Goal: Task Accomplishment & Management: Use online tool/utility

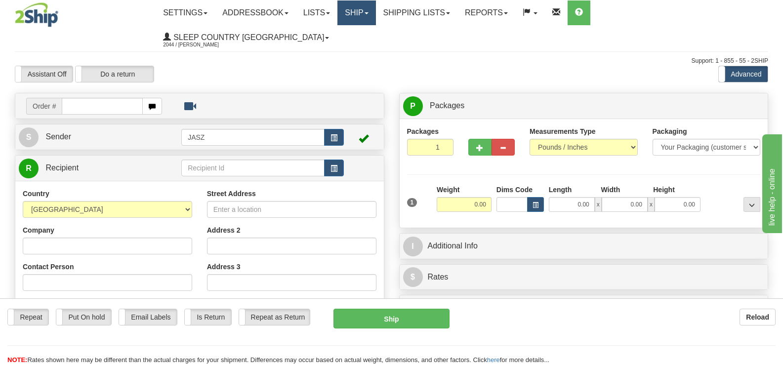
click at [375, 13] on link "Ship" at bounding box center [356, 12] width 38 height 25
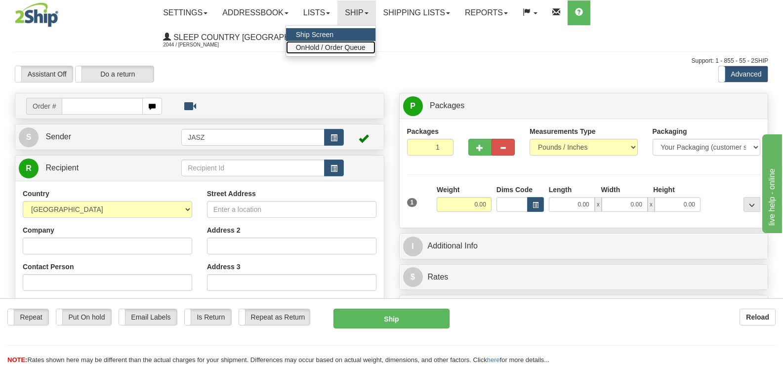
click at [365, 51] on span "OnHold / Order Queue" at bounding box center [331, 47] width 70 height 8
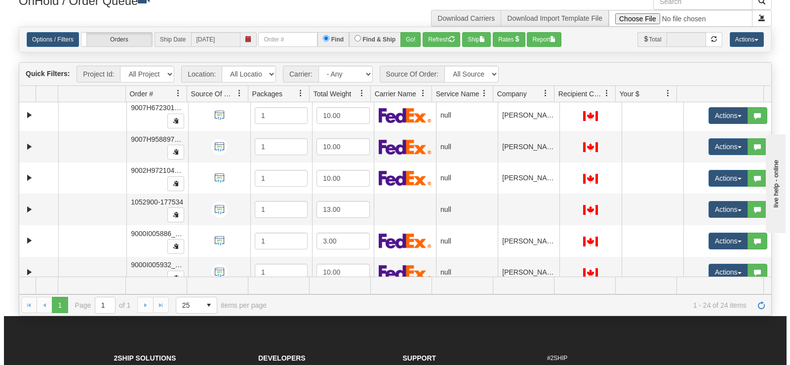
scroll to position [211, 0]
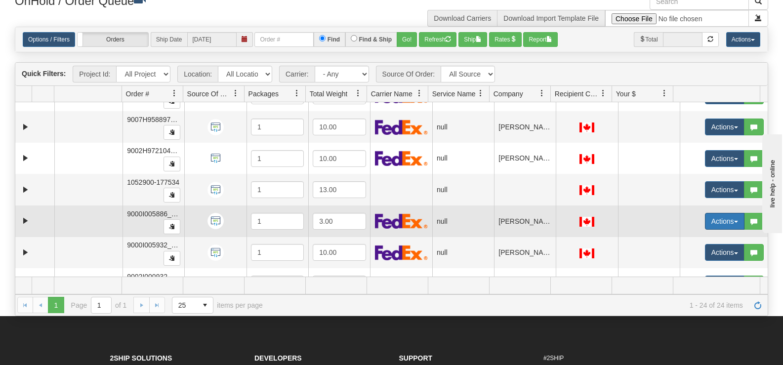
click at [711, 221] on button "Actions" at bounding box center [725, 221] width 40 height 17
click at [671, 238] on span "Open" at bounding box center [680, 240] width 24 height 8
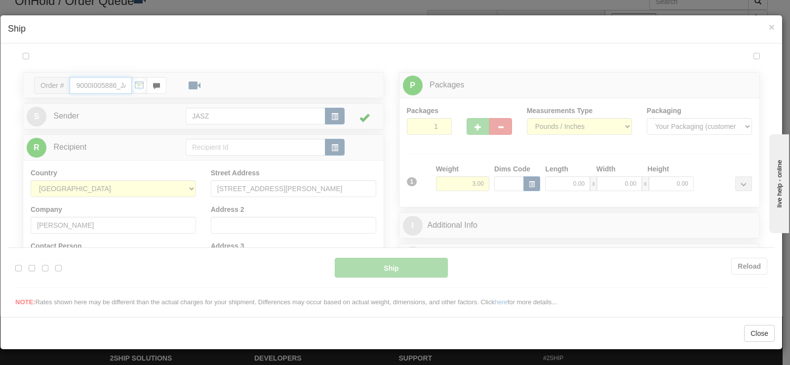
scroll to position [0, 0]
type input "13:30"
type input "16:00"
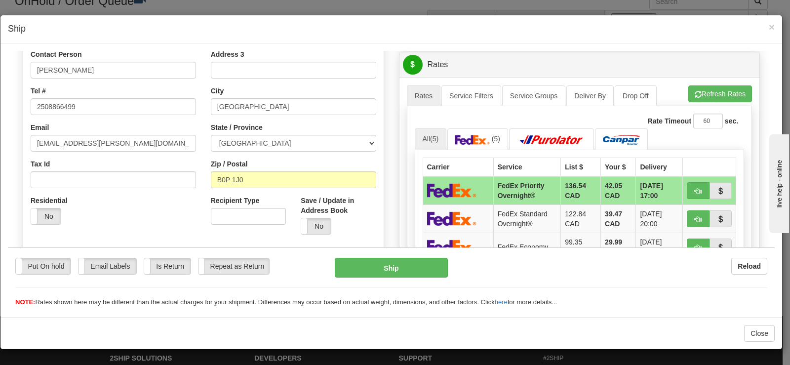
scroll to position [346, 0]
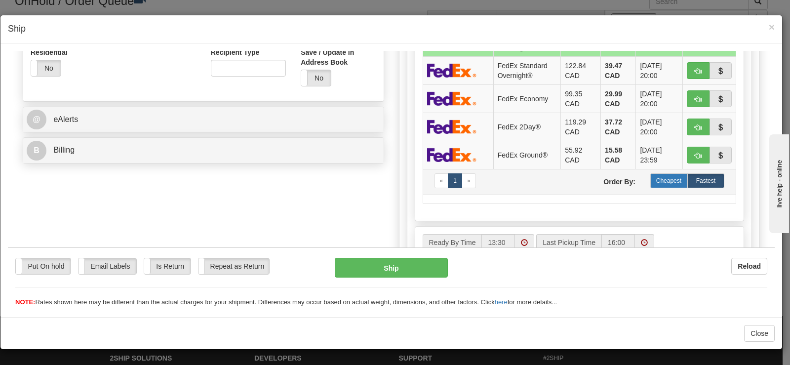
click at [660, 181] on label "Cheapest" at bounding box center [668, 180] width 37 height 15
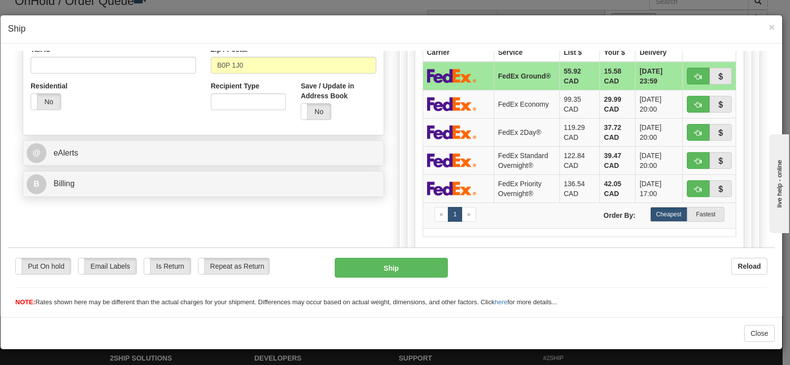
scroll to position [247, 0]
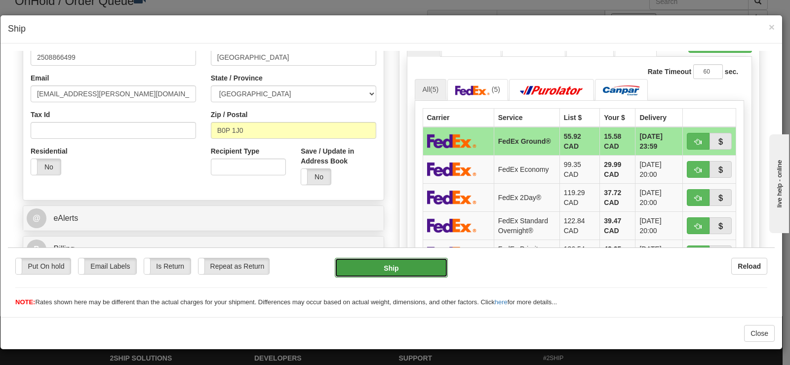
click at [391, 265] on button "Ship" at bounding box center [391, 267] width 113 height 20
type input "92"
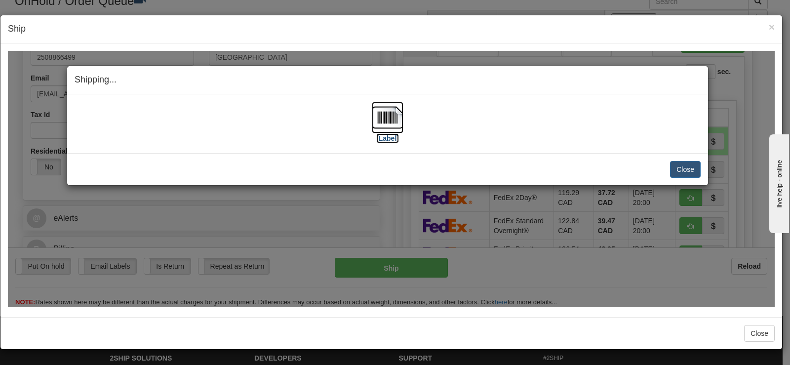
click at [383, 112] on img at bounding box center [388, 117] width 32 height 32
click at [676, 172] on button "Close" at bounding box center [685, 168] width 31 height 17
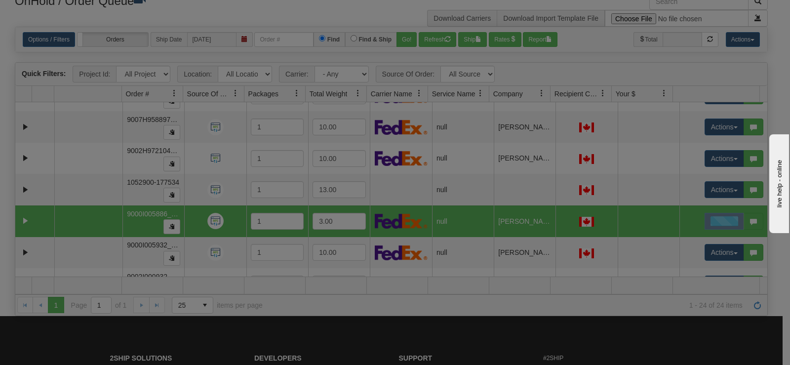
scroll to position [0, 0]
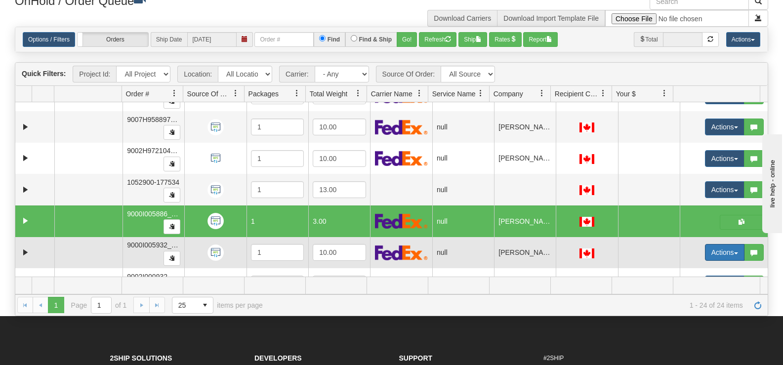
click at [705, 258] on button "Actions" at bounding box center [725, 252] width 40 height 17
click at [695, 273] on link "Open" at bounding box center [700, 271] width 85 height 13
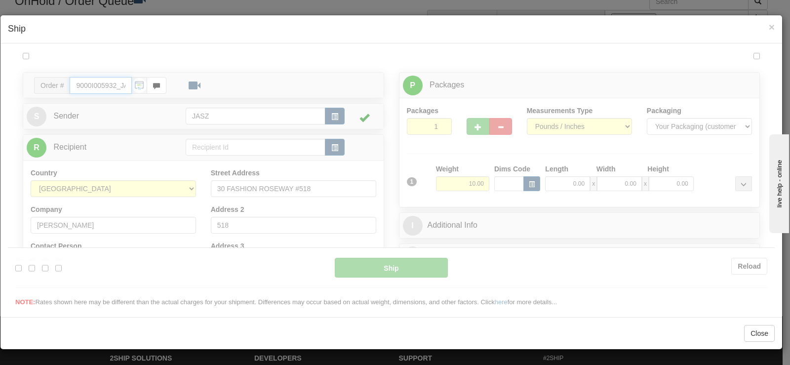
type input "13:33"
type input "16:00"
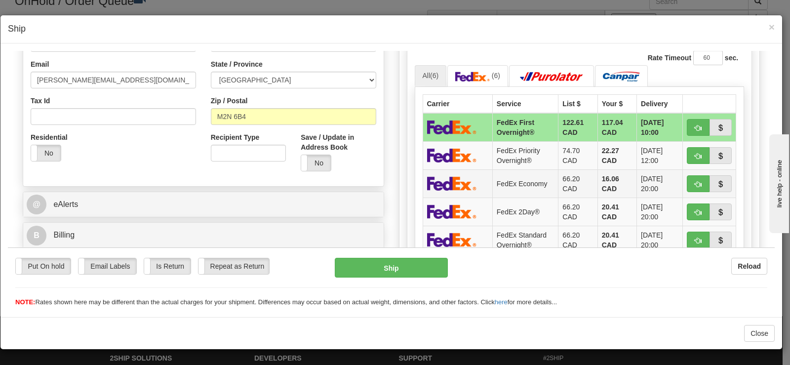
scroll to position [296, 0]
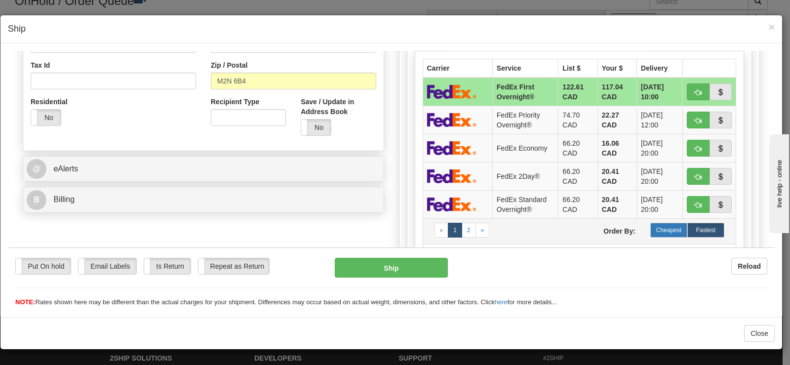
click at [660, 230] on label "Cheapest" at bounding box center [668, 229] width 37 height 15
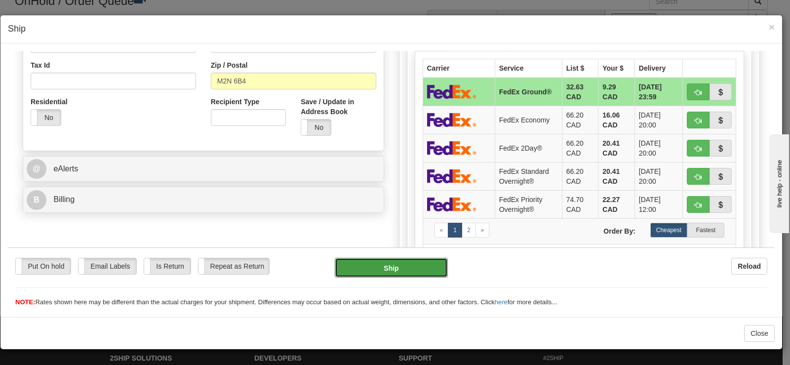
click at [417, 272] on button "Ship" at bounding box center [391, 267] width 113 height 20
type input "92"
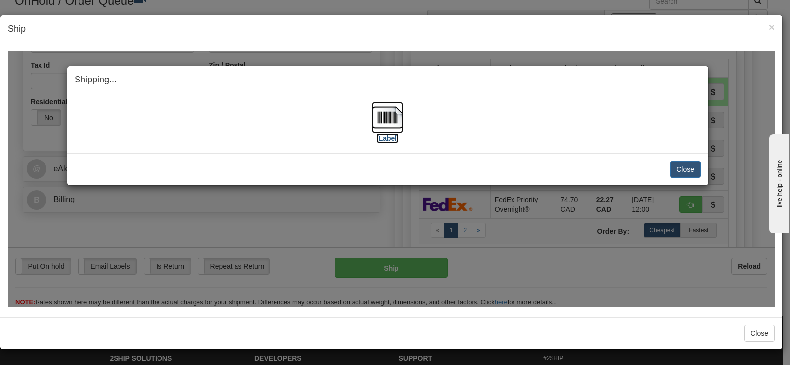
click at [380, 120] on img at bounding box center [388, 117] width 32 height 32
click at [687, 162] on button "Close" at bounding box center [685, 168] width 31 height 17
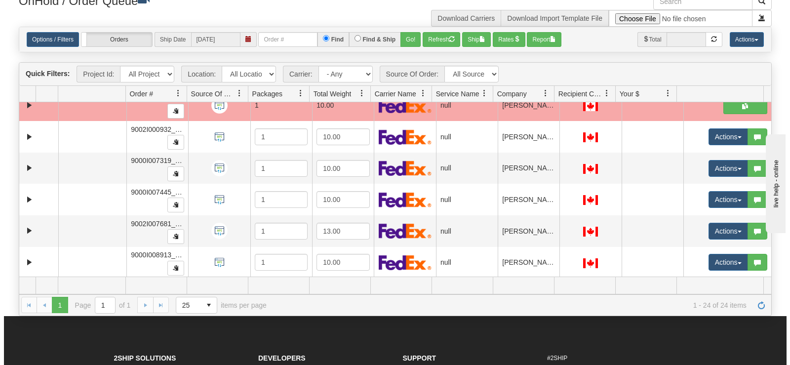
scroll to position [359, 0]
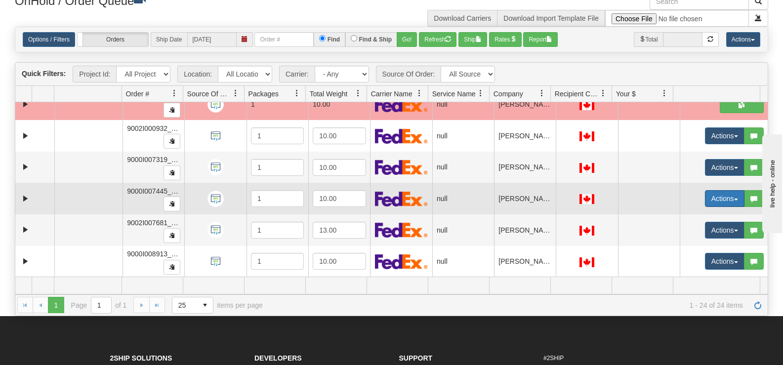
click at [709, 199] on button "Actions" at bounding box center [725, 198] width 40 height 17
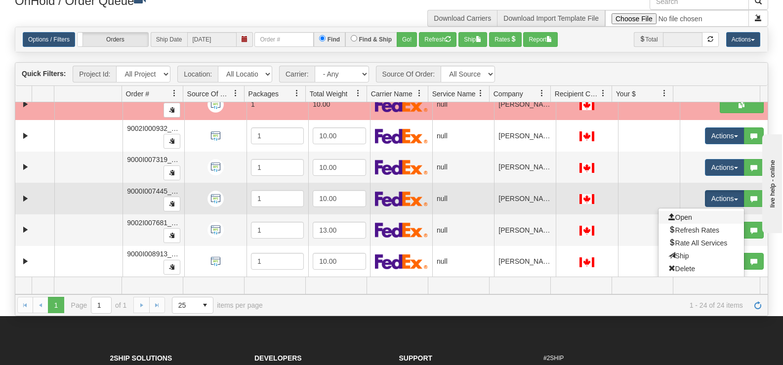
click at [694, 215] on link "Open" at bounding box center [700, 217] width 85 height 13
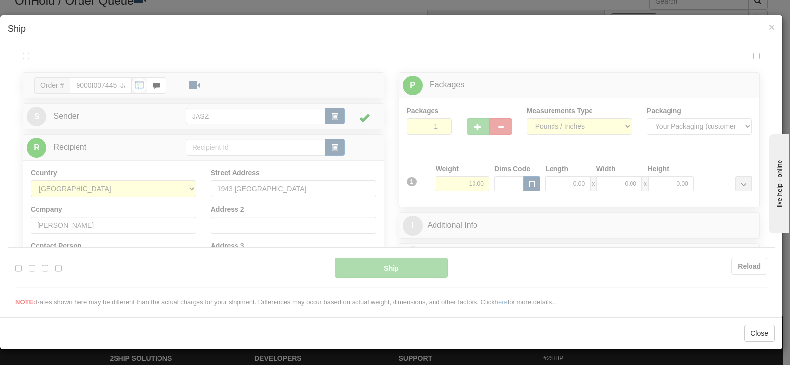
scroll to position [0, 0]
type input "13:37"
type input "16:00"
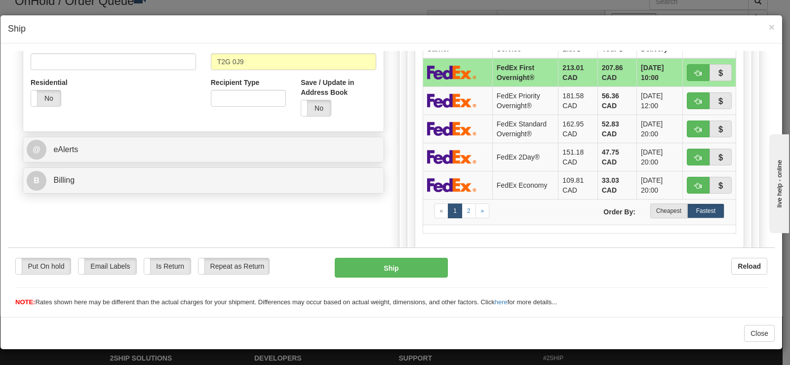
scroll to position [296, 0]
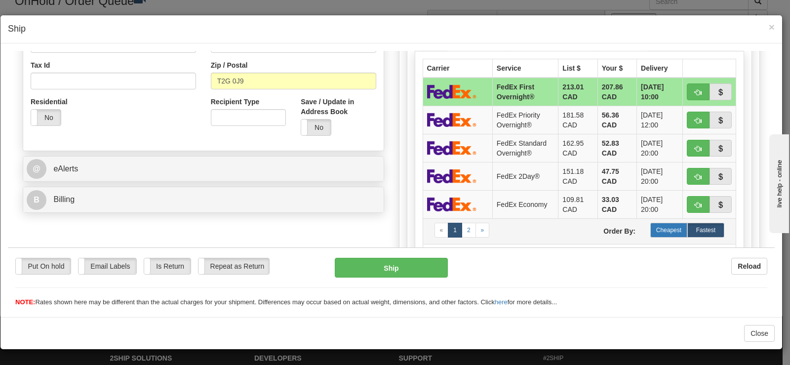
click at [660, 224] on label "Cheapest" at bounding box center [668, 229] width 37 height 15
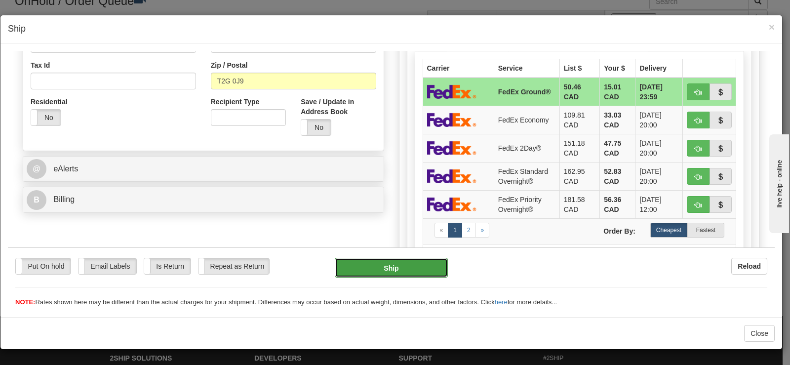
click at [393, 267] on button "Ship" at bounding box center [391, 267] width 113 height 20
type input "92"
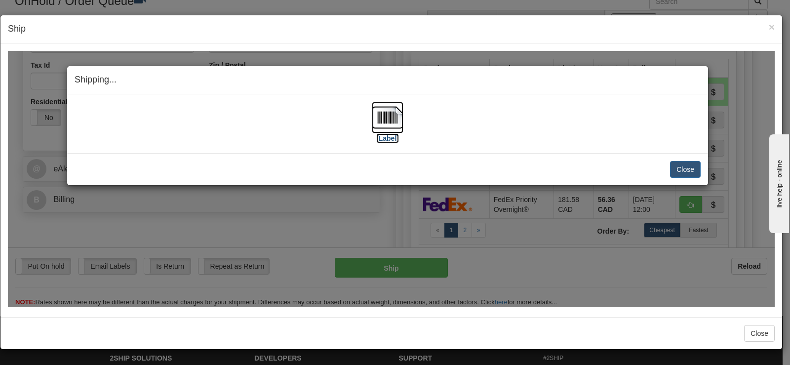
click at [388, 125] on img at bounding box center [388, 117] width 32 height 32
click at [688, 175] on button "Close" at bounding box center [685, 168] width 31 height 17
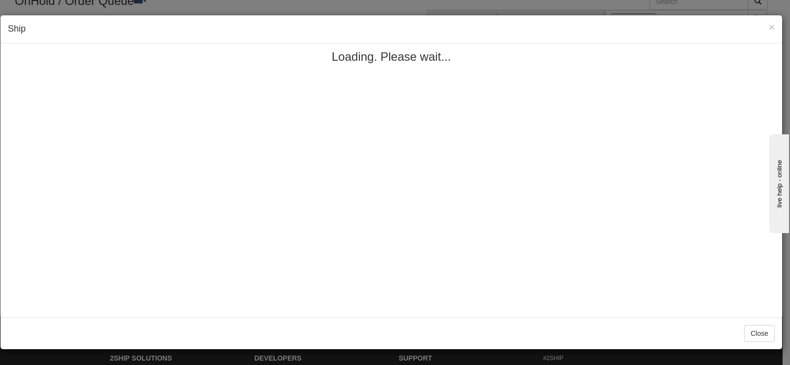
scroll to position [0, 0]
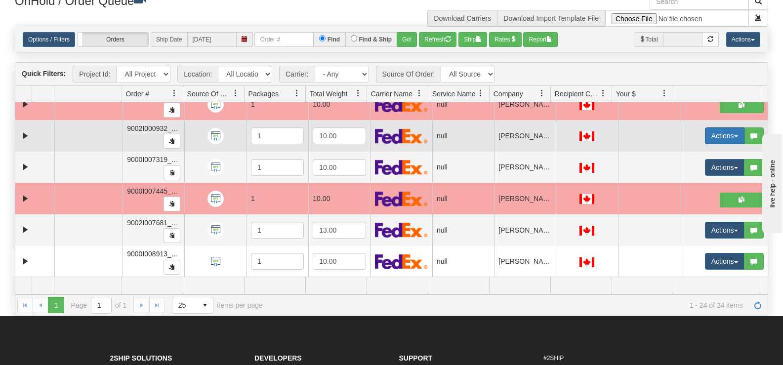
click at [718, 140] on button "Actions" at bounding box center [725, 135] width 40 height 17
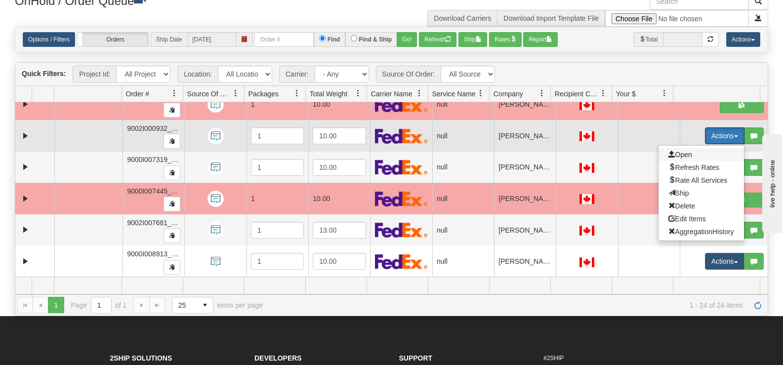
click at [678, 157] on span "Open" at bounding box center [680, 155] width 24 height 8
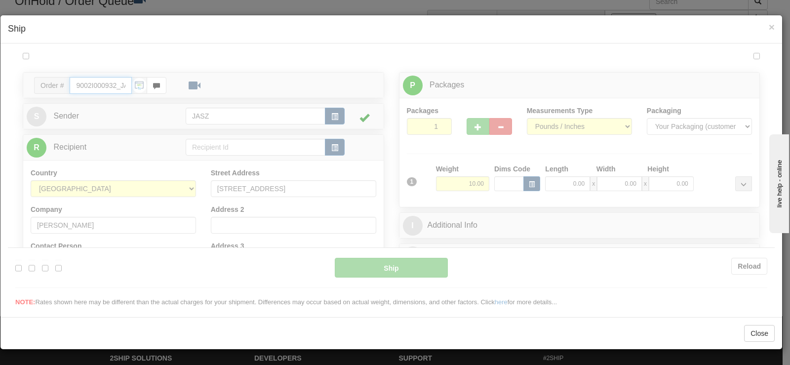
type input "13:40"
type input "16:00"
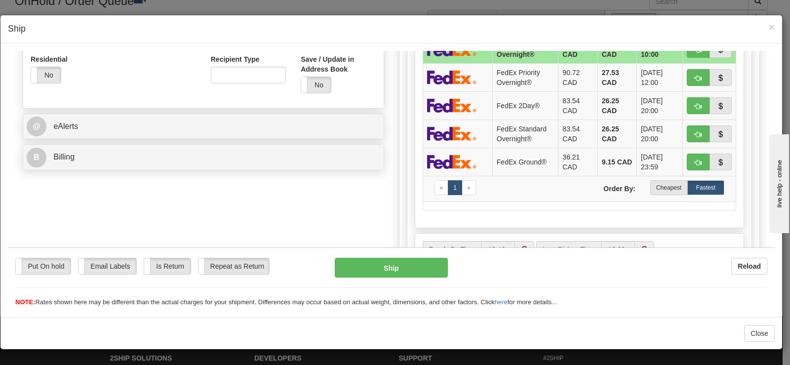
scroll to position [332, 0]
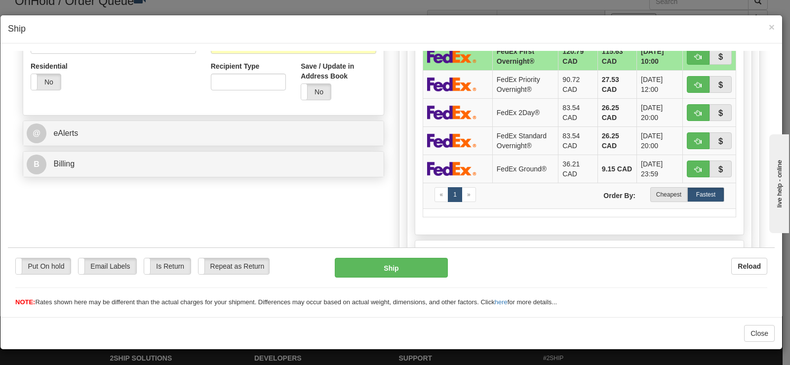
drag, startPoint x: 768, startPoint y: 245, endPoint x: 48, endPoint y: 52, distance: 746.0
click at [654, 198] on label "Cheapest" at bounding box center [668, 194] width 37 height 15
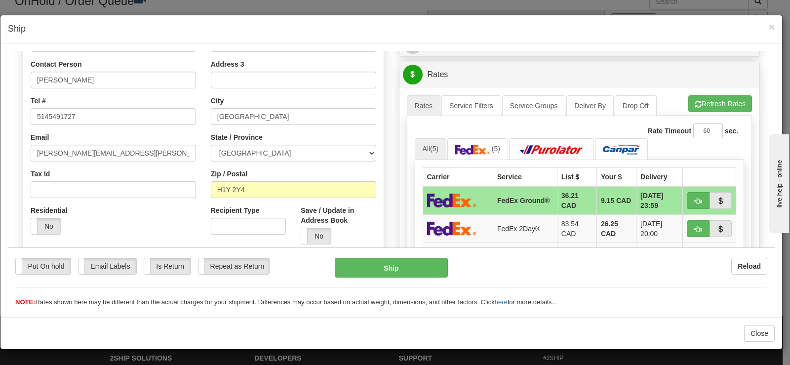
scroll to position [184, 0]
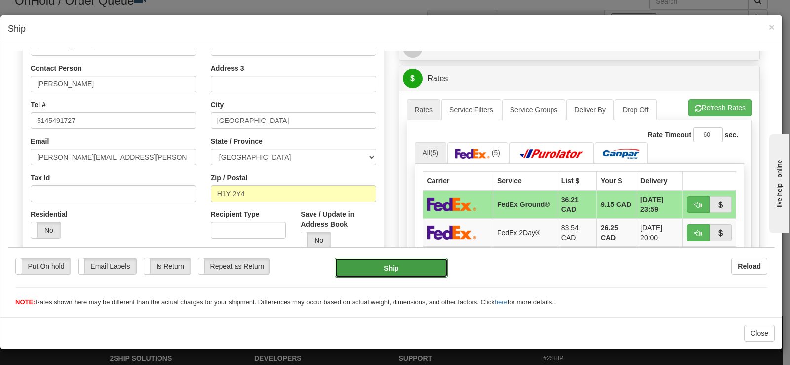
click at [403, 260] on button "Ship" at bounding box center [391, 267] width 113 height 20
type input "92"
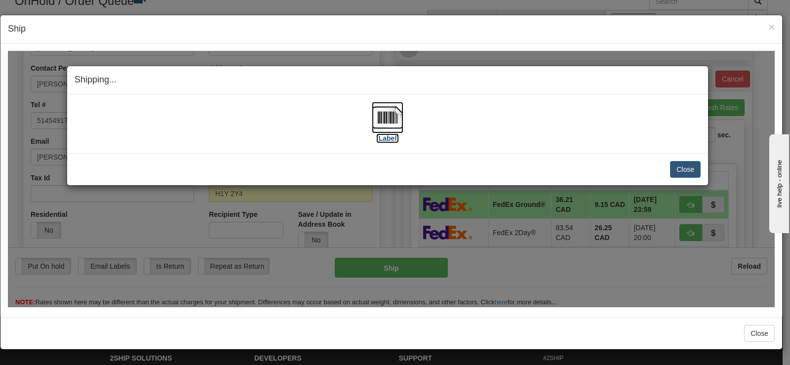
click at [384, 122] on img at bounding box center [388, 117] width 32 height 32
click at [671, 163] on button "Close" at bounding box center [685, 168] width 31 height 17
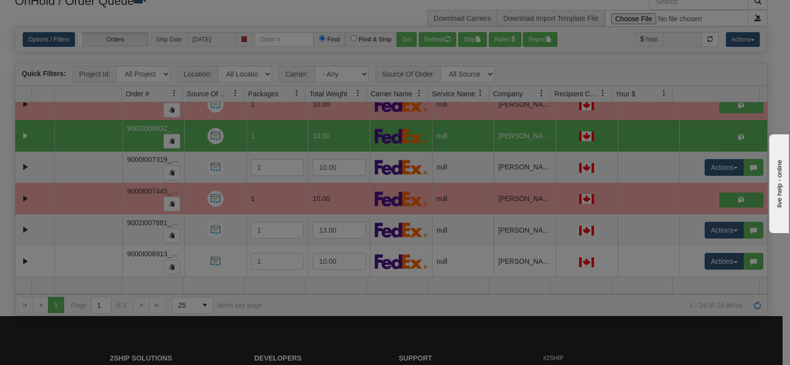
scroll to position [0, 0]
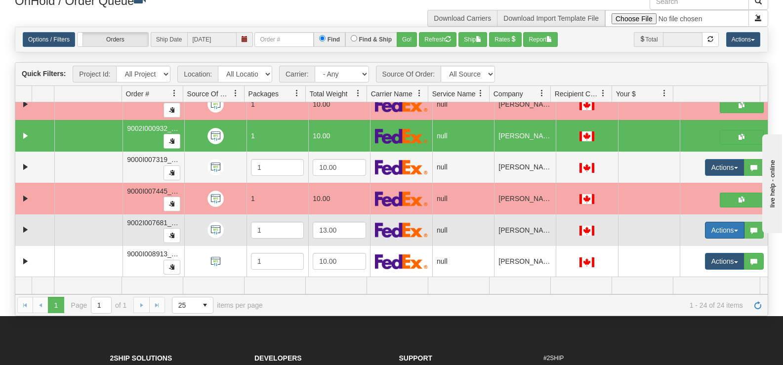
click at [705, 227] on button "Actions" at bounding box center [725, 230] width 40 height 17
click at [689, 246] on link "Open" at bounding box center [700, 248] width 85 height 13
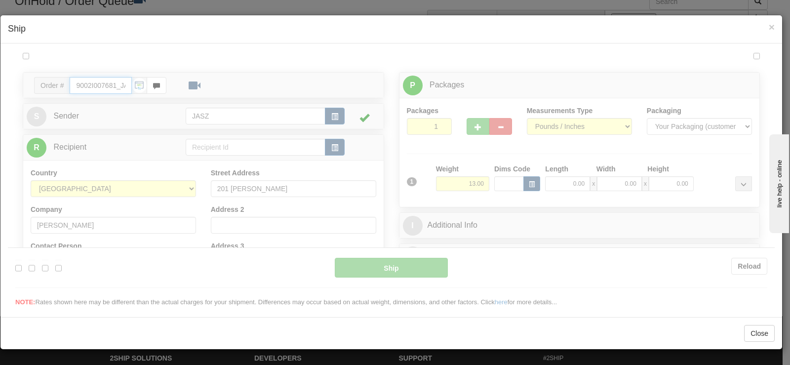
type input "13:41"
type input "16:00"
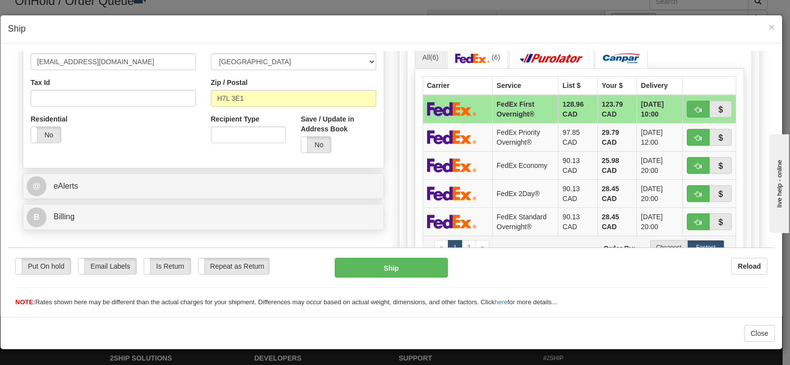
scroll to position [346, 0]
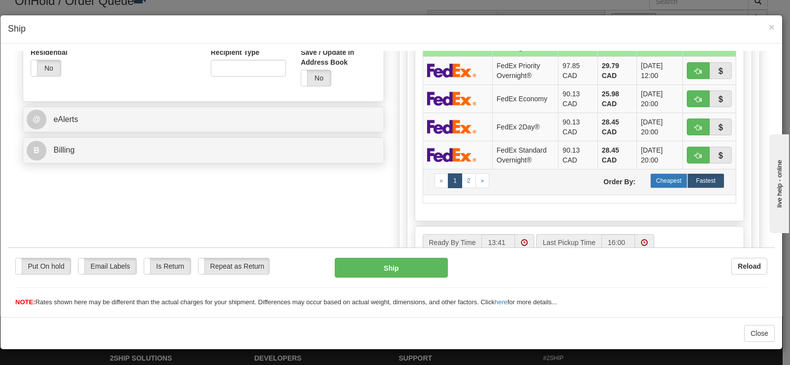
click at [657, 179] on label "Cheapest" at bounding box center [668, 180] width 37 height 15
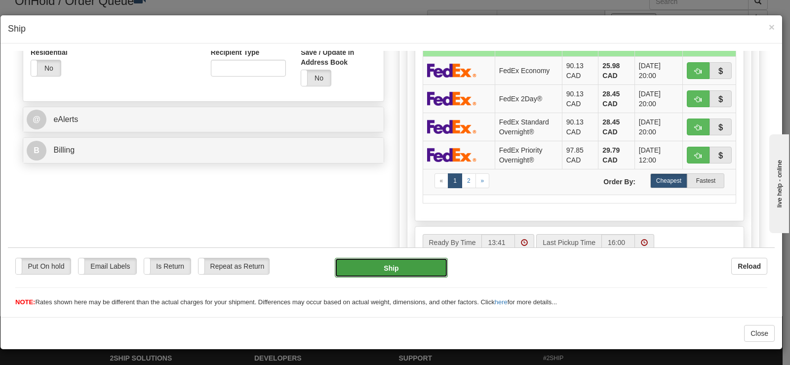
click at [421, 264] on button "Ship" at bounding box center [391, 267] width 113 height 20
type input "92"
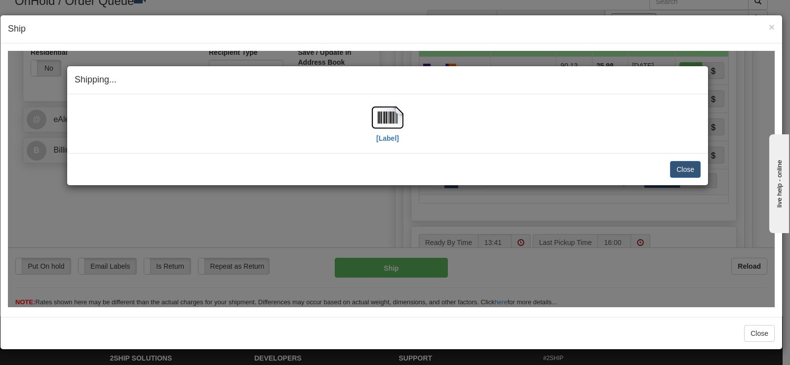
click at [376, 140] on div "[Label]" at bounding box center [388, 123] width 32 height 44
click at [388, 129] on img at bounding box center [388, 117] width 32 height 32
click at [677, 169] on button "Close" at bounding box center [685, 168] width 31 height 17
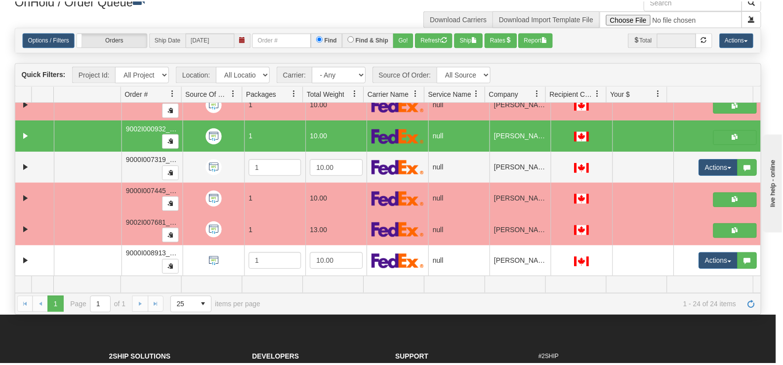
scroll to position [0, 0]
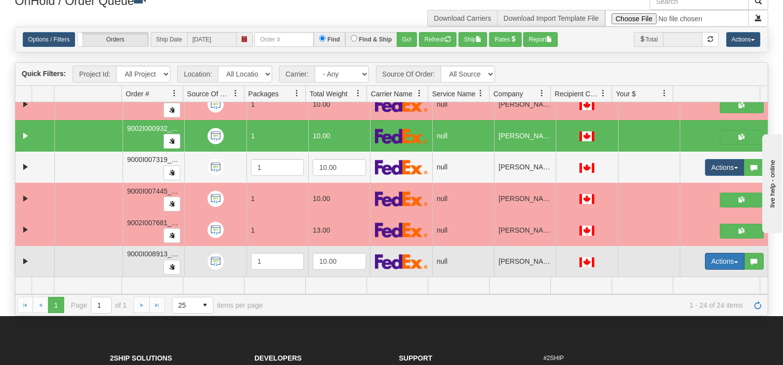
click at [723, 258] on button "Actions" at bounding box center [725, 261] width 40 height 17
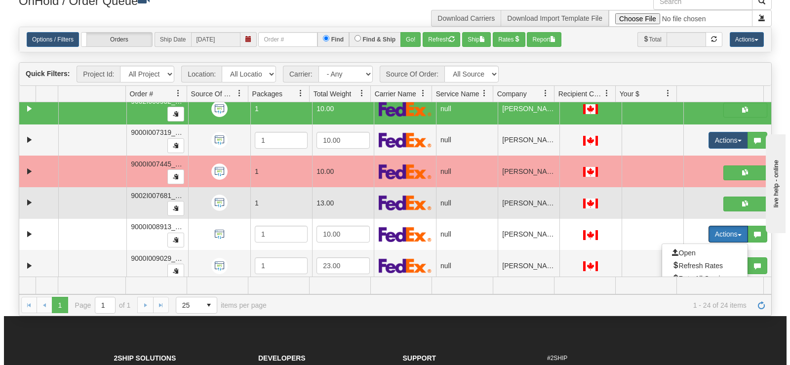
scroll to position [408, 0]
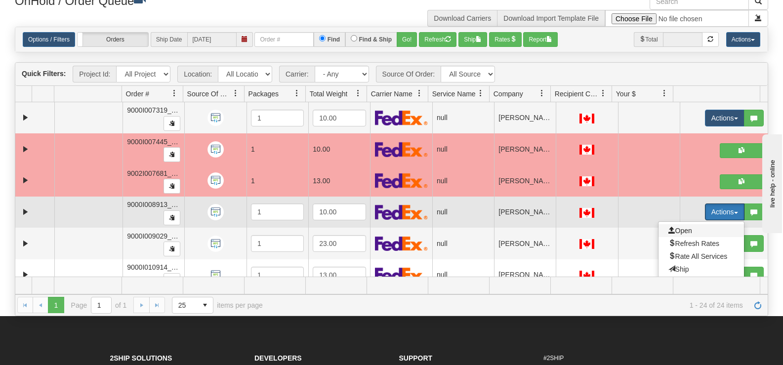
click at [681, 229] on span "Open" at bounding box center [680, 231] width 24 height 8
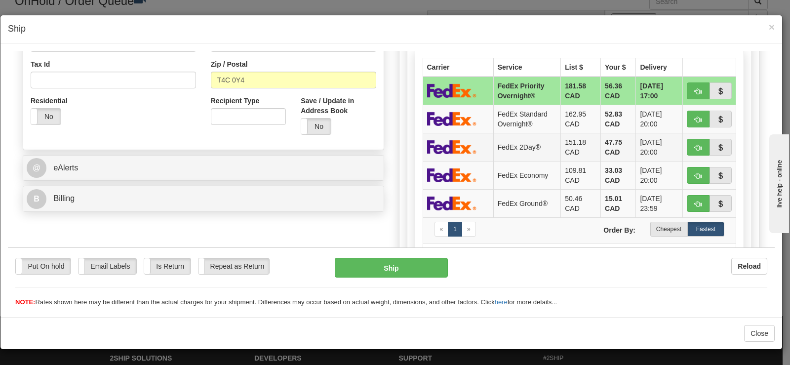
scroll to position [346, 0]
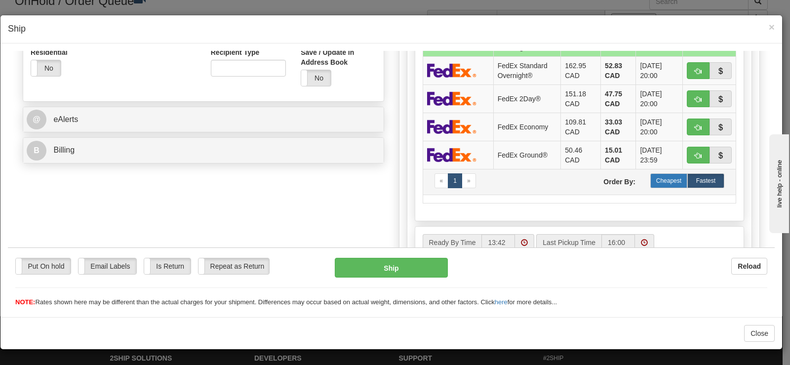
click at [661, 184] on label "Cheapest" at bounding box center [668, 180] width 37 height 15
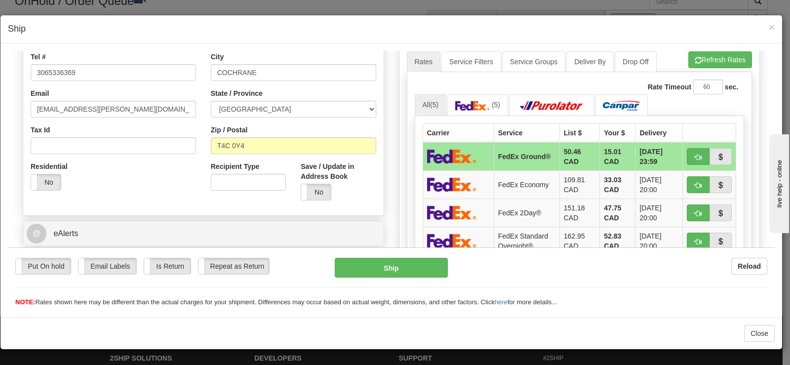
scroll to position [198, 0]
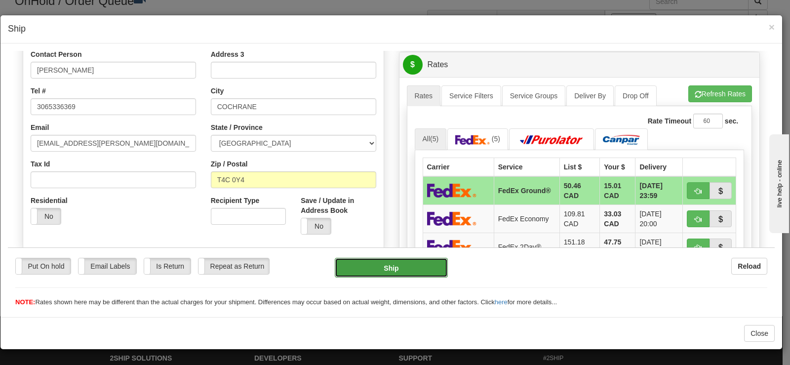
click at [380, 267] on button "Ship" at bounding box center [391, 267] width 113 height 20
type input "92"
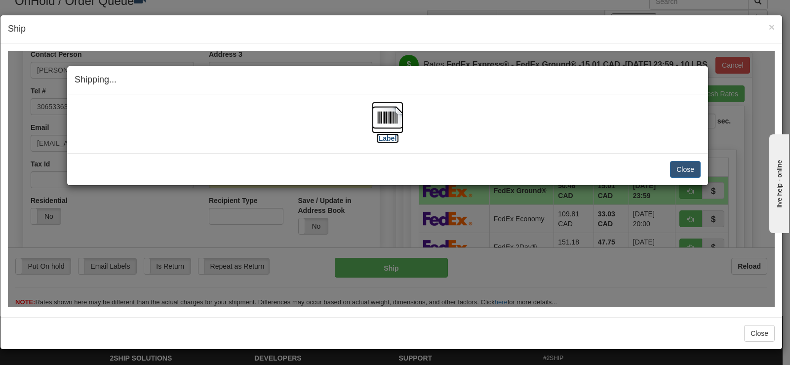
click at [384, 128] on img at bounding box center [388, 117] width 32 height 32
click at [678, 166] on button "Close" at bounding box center [685, 168] width 31 height 17
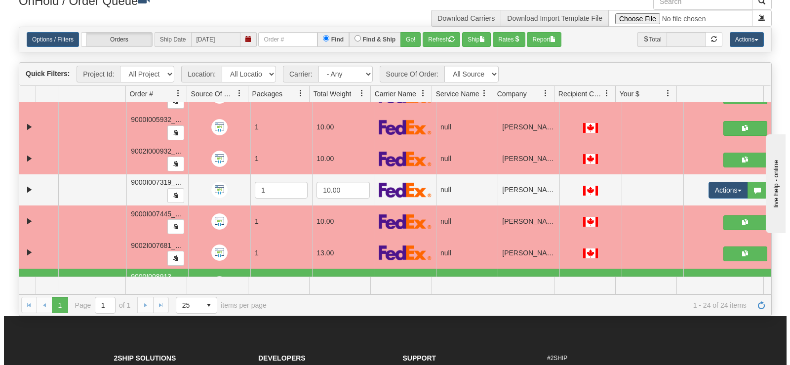
scroll to position [332, 0]
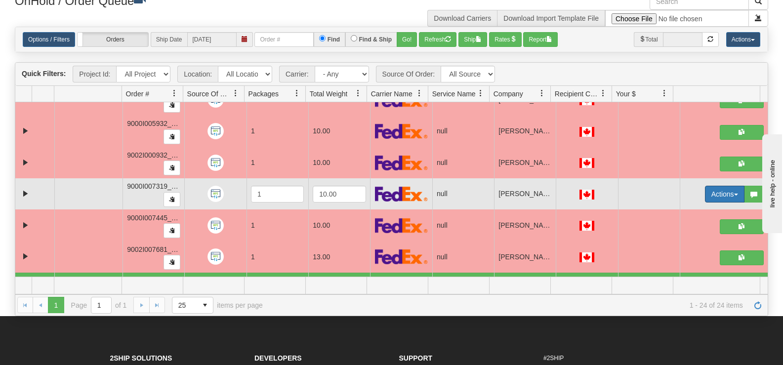
click at [712, 197] on button "Actions" at bounding box center [725, 194] width 40 height 17
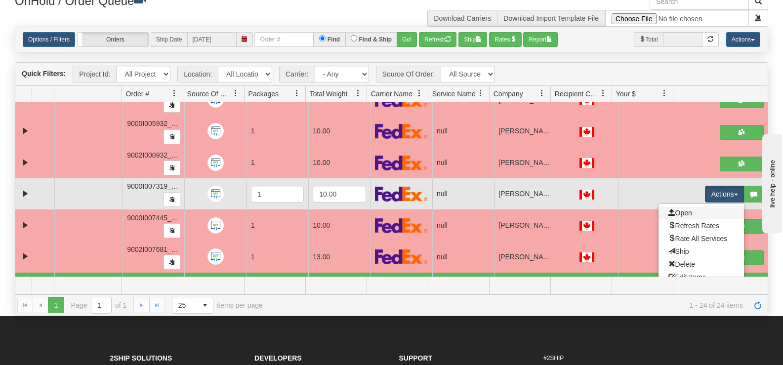
click at [696, 212] on link "Open" at bounding box center [700, 212] width 85 height 13
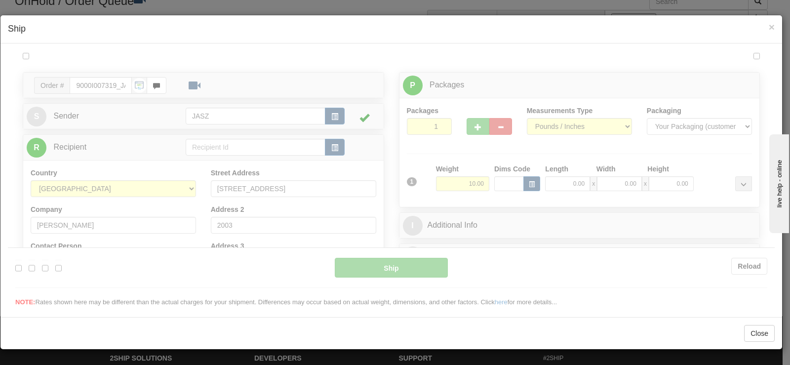
scroll to position [0, 0]
type input "13:42"
type input "16:00"
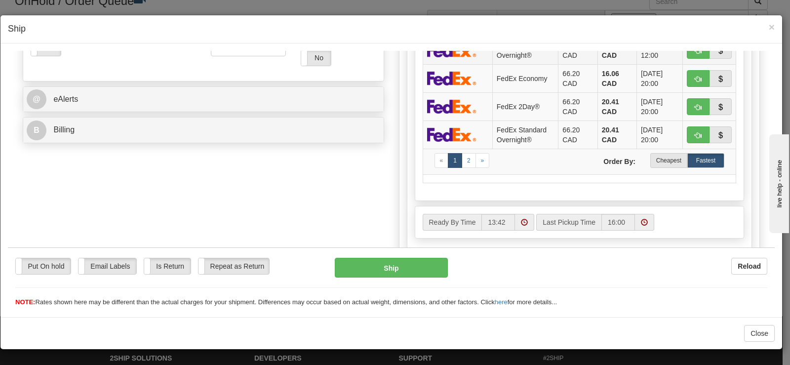
scroll to position [395, 0]
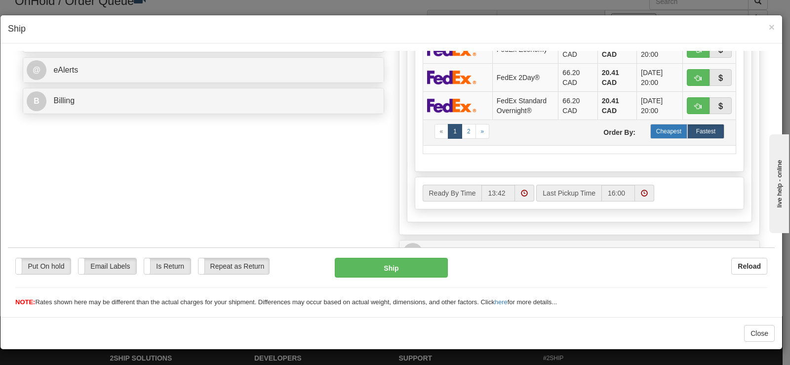
click at [664, 137] on label "Cheapest" at bounding box center [668, 130] width 37 height 15
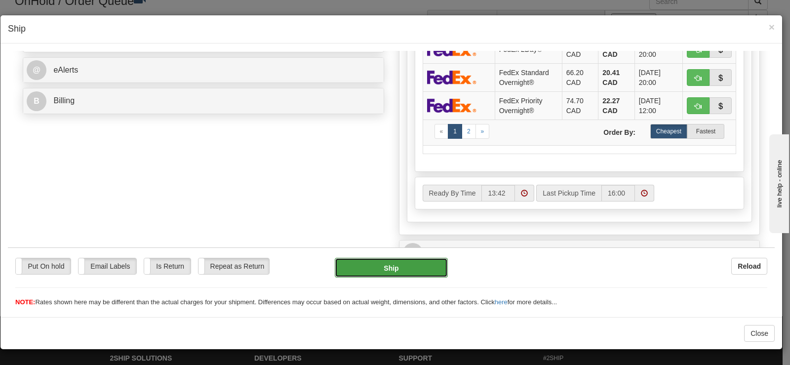
click at [407, 274] on button "Ship" at bounding box center [391, 267] width 113 height 20
type input "92"
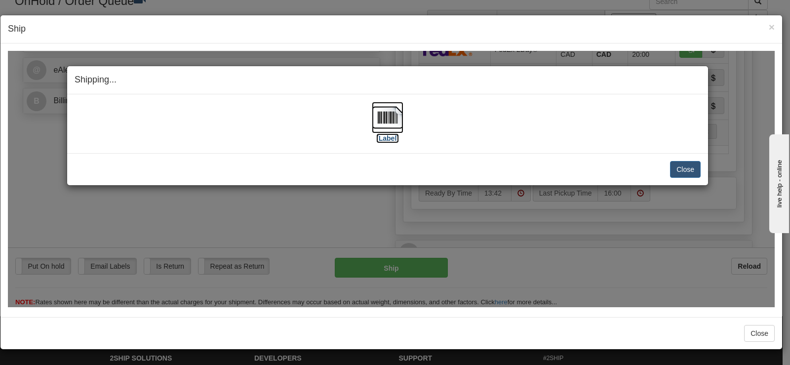
click at [382, 126] on img at bounding box center [388, 117] width 32 height 32
click at [668, 165] on div "Close Cancel" at bounding box center [388, 168] width 626 height 17
click at [681, 165] on button "Close" at bounding box center [685, 168] width 31 height 17
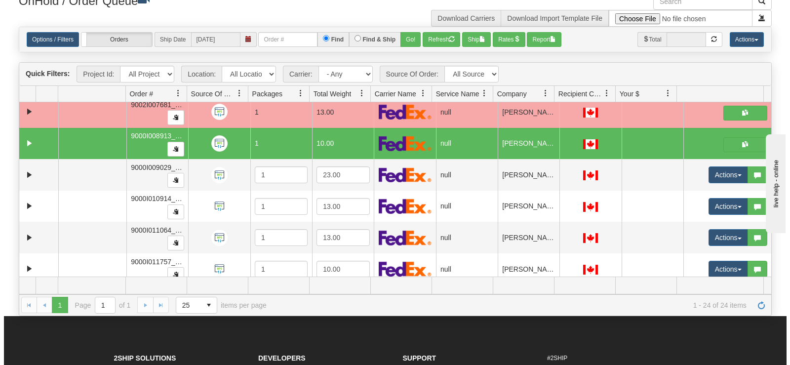
scroll to position [504, 0]
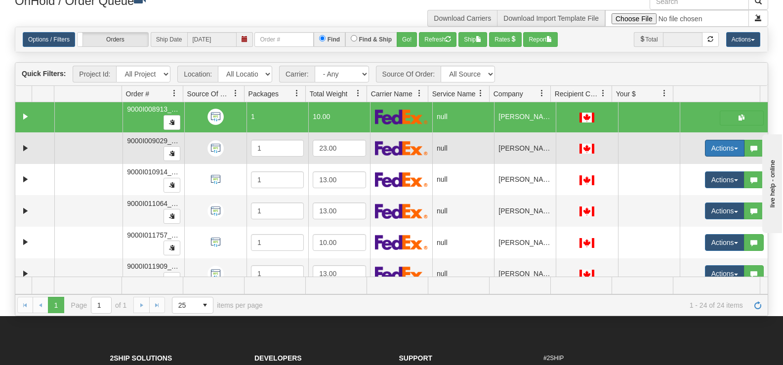
click at [715, 150] on button "Actions" at bounding box center [725, 148] width 40 height 17
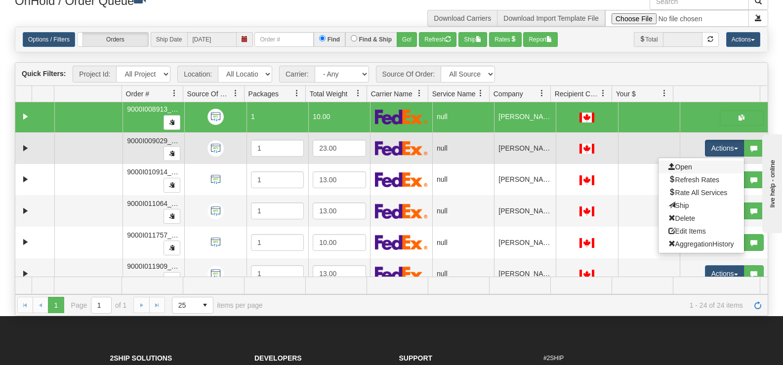
click at [696, 165] on link "Open" at bounding box center [700, 166] width 85 height 13
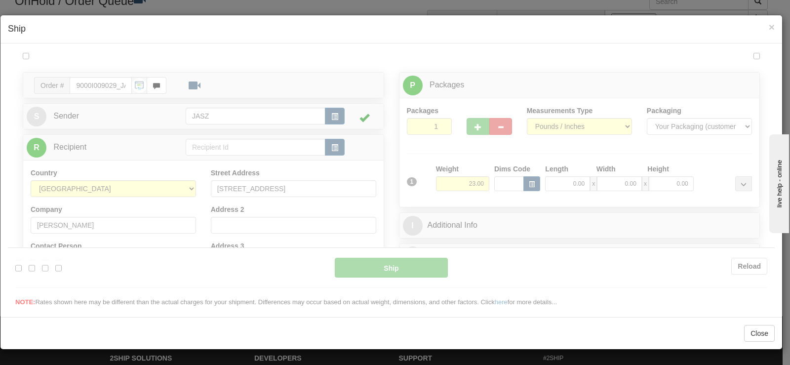
scroll to position [0, 0]
type input "13:44"
type input "16:00"
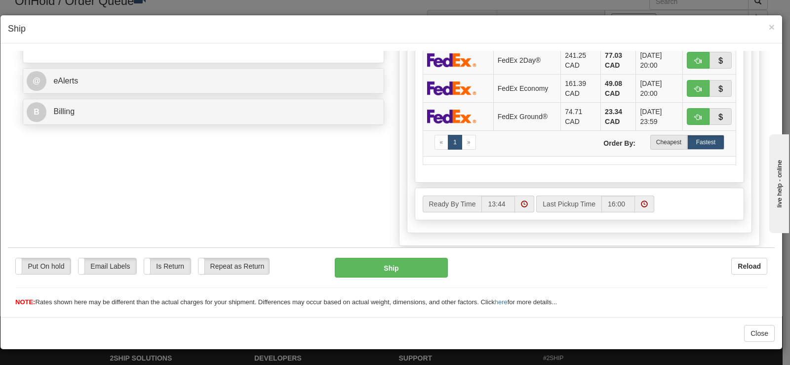
scroll to position [395, 0]
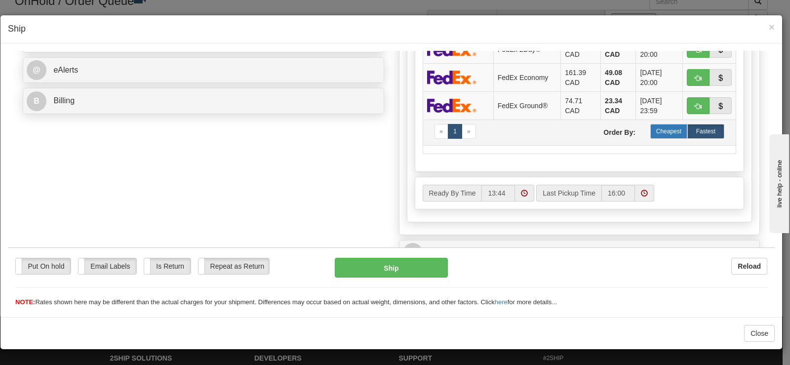
click at [662, 132] on label "Cheapest" at bounding box center [668, 130] width 37 height 15
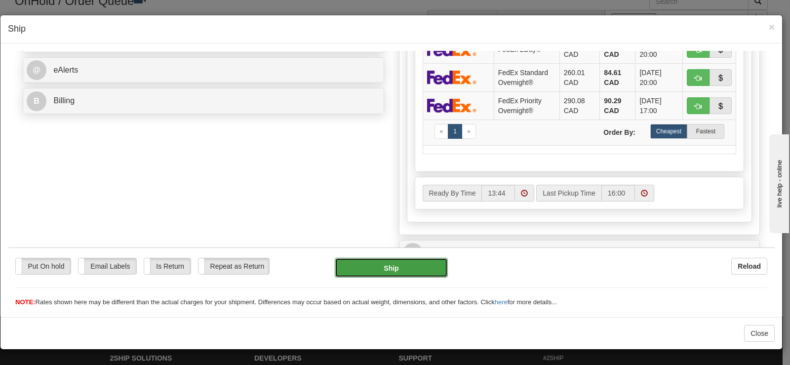
click at [410, 267] on button "Ship" at bounding box center [391, 267] width 113 height 20
type input "92"
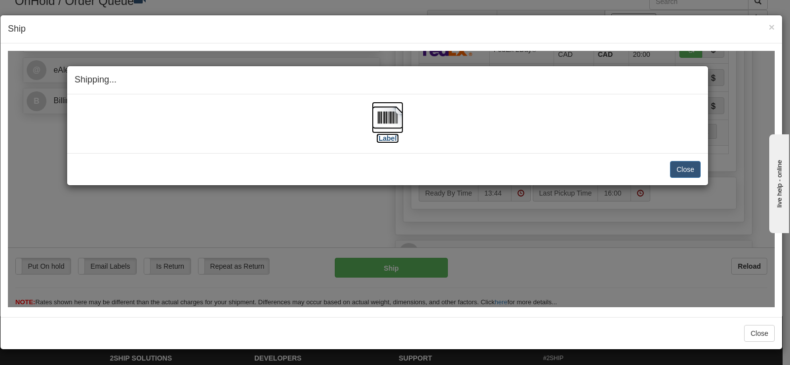
click at [378, 126] on img at bounding box center [388, 117] width 32 height 32
click at [676, 169] on button "Close" at bounding box center [685, 168] width 31 height 17
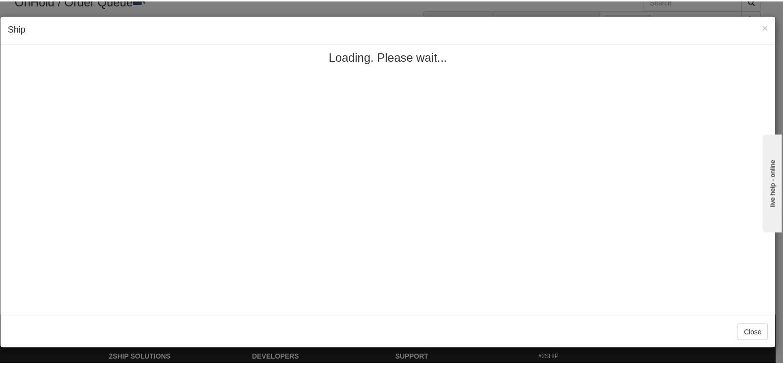
scroll to position [0, 0]
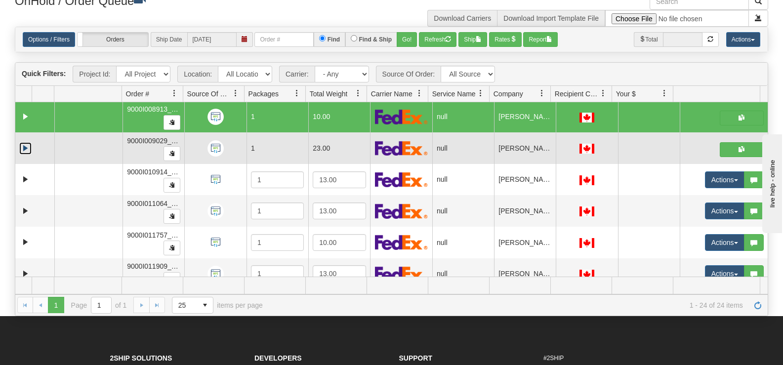
click at [22, 147] on link "Expand" at bounding box center [25, 148] width 12 height 12
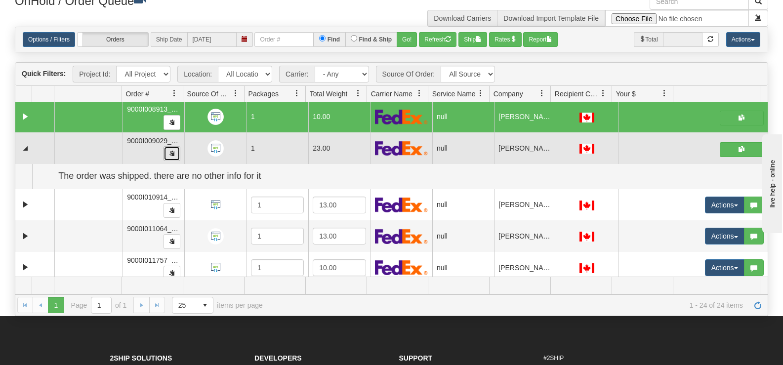
click at [172, 157] on button "button" at bounding box center [171, 153] width 17 height 15
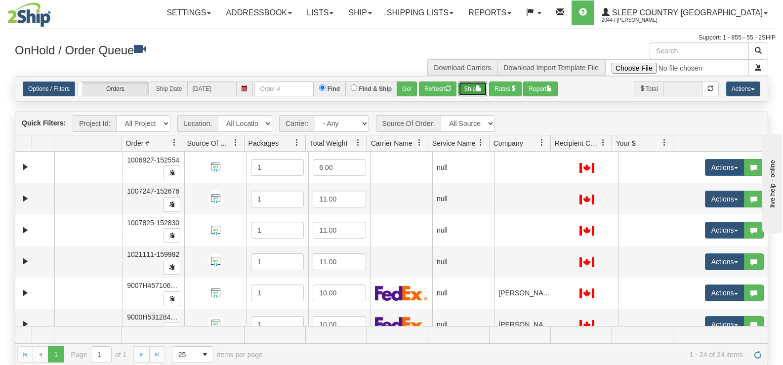
click at [484, 93] on button "Ship" at bounding box center [472, 88] width 29 height 15
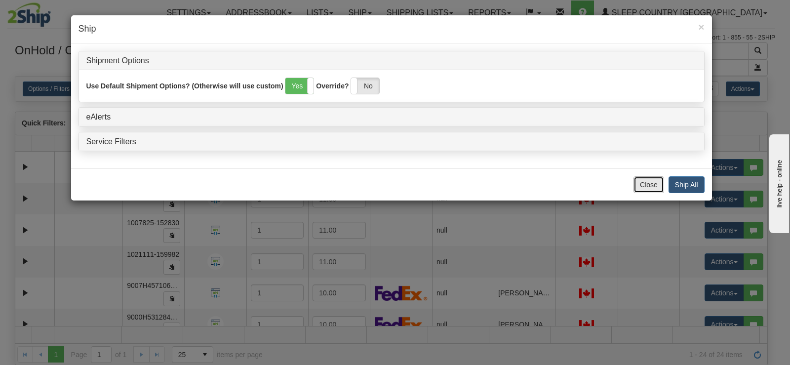
click at [643, 183] on button "Close" at bounding box center [649, 184] width 31 height 17
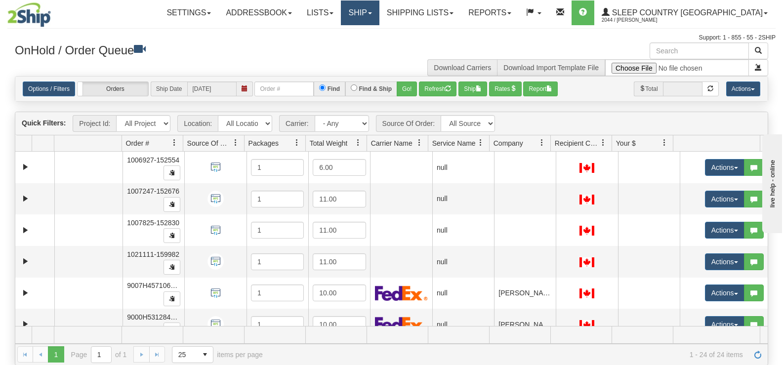
click at [379, 11] on link "Ship" at bounding box center [360, 12] width 38 height 25
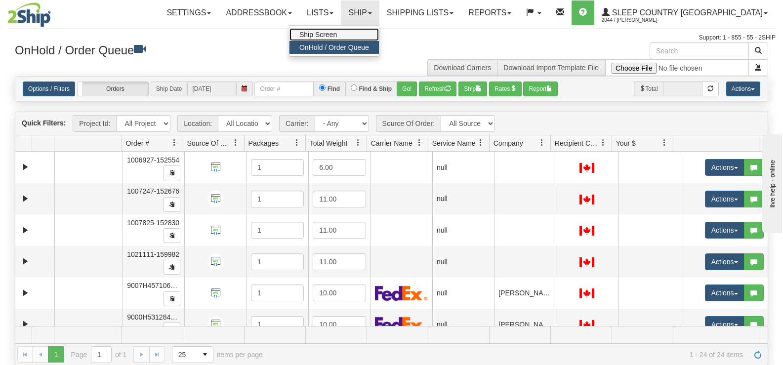
click at [379, 38] on link "Ship Screen" at bounding box center [333, 34] width 89 height 13
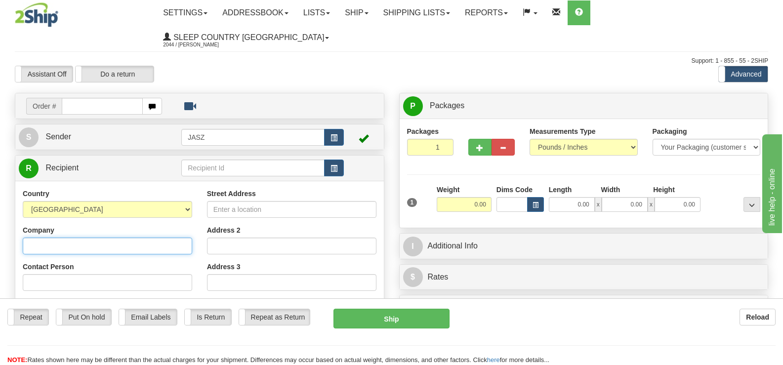
click at [107, 238] on input "Company" at bounding box center [107, 246] width 169 height 17
paste input "9000I009029_JASZ"
type input "9000I009029_JASZ"
drag, startPoint x: 95, startPoint y: 220, endPoint x: 0, endPoint y: 98, distance: 155.2
click at [0, 98] on div "Toggle navigation Settings Shipping Preferences Fields Preferences New" at bounding box center [391, 289] width 783 height 579
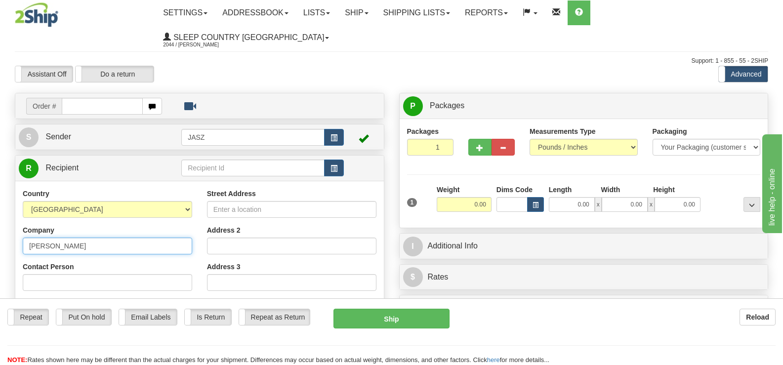
type input "[PERSON_NAME]"
type input "780-266-1151"
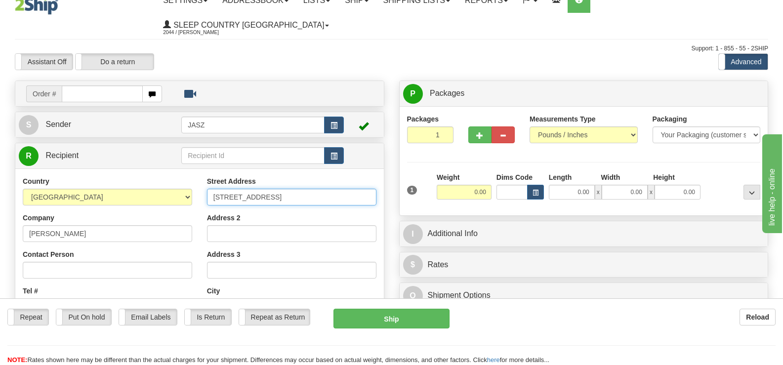
type input "878 NOTTINGHAM BLVD"
type input "[GEOGRAPHIC_DATA]"
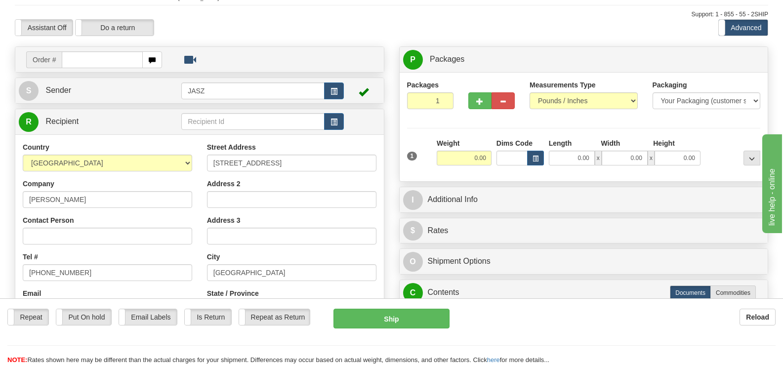
scroll to position [210, 0]
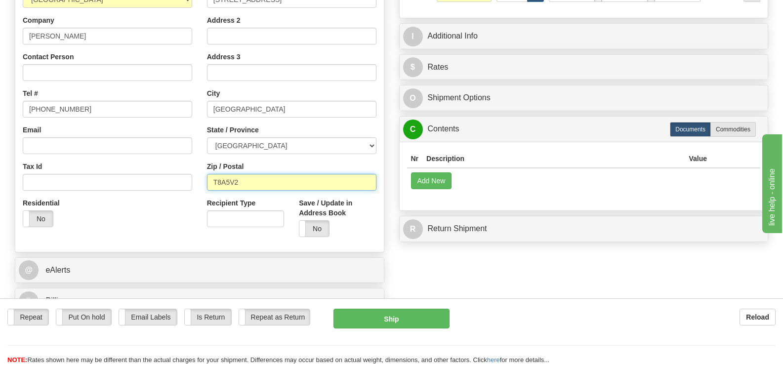
type input "T8A5V2"
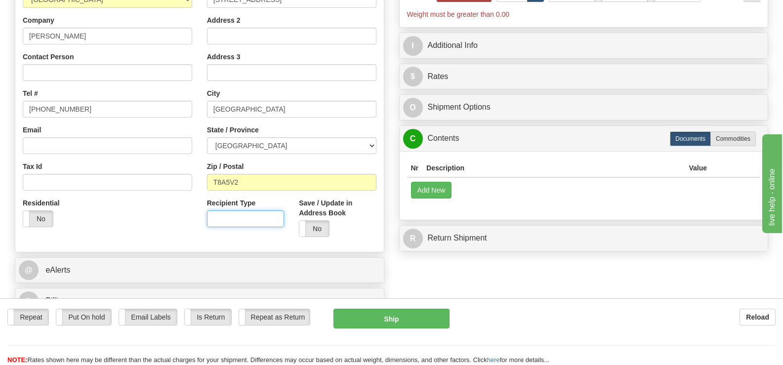
scroll to position [0, 0]
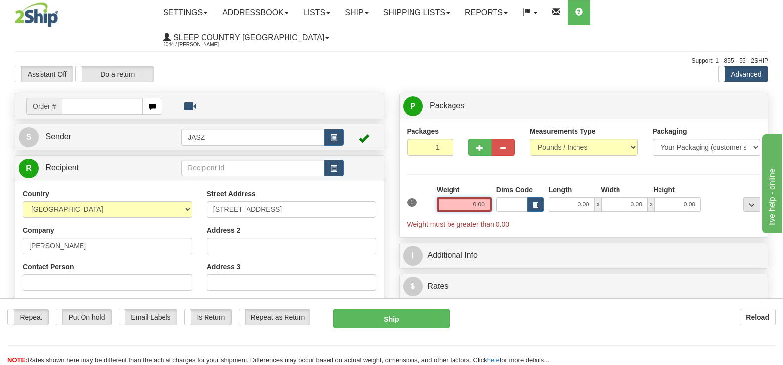
drag, startPoint x: 457, startPoint y: 179, endPoint x: 510, endPoint y: 173, distance: 52.7
click at [510, 185] on div "1 Weight 0.00 Dims Code 0.00" at bounding box center [583, 207] width 358 height 44
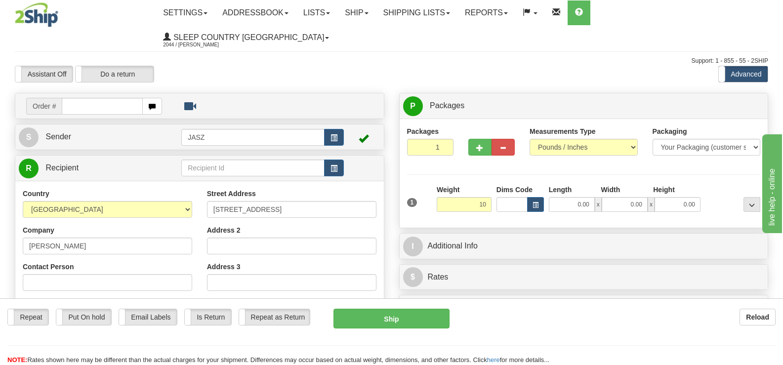
click at [446, 146] on div "Packages 1 1 Measurements Type" at bounding box center [584, 173] width 354 height 94
type input "10.00"
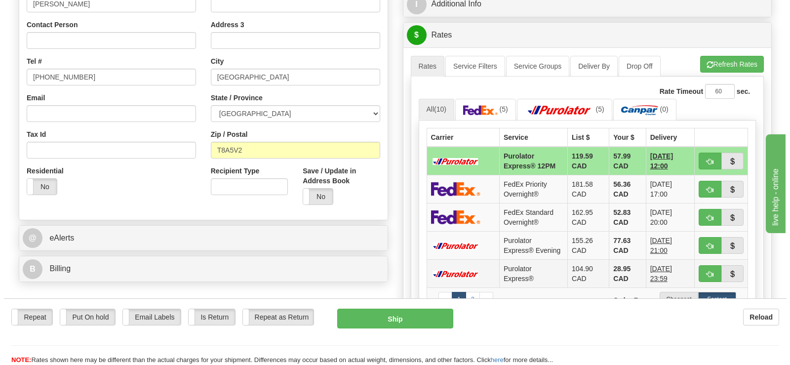
scroll to position [247, 0]
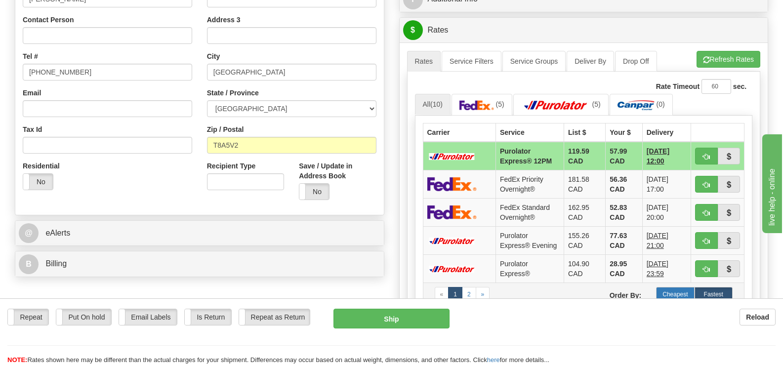
click at [669, 287] on label "Cheapest" at bounding box center [675, 294] width 38 height 15
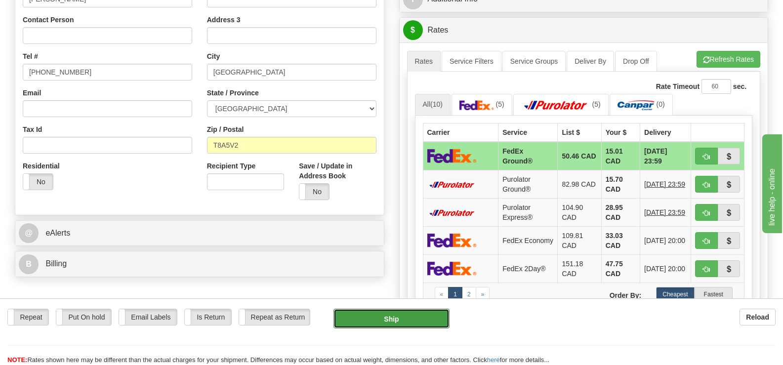
click at [367, 325] on button "Ship" at bounding box center [391, 319] width 116 height 20
type input "92"
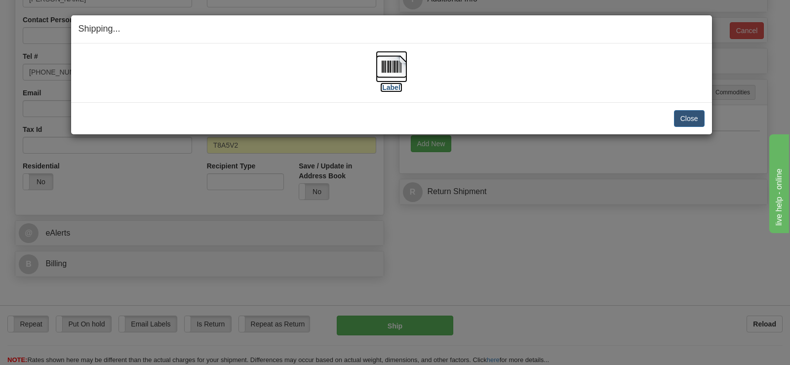
click at [376, 78] on img at bounding box center [392, 67] width 32 height 32
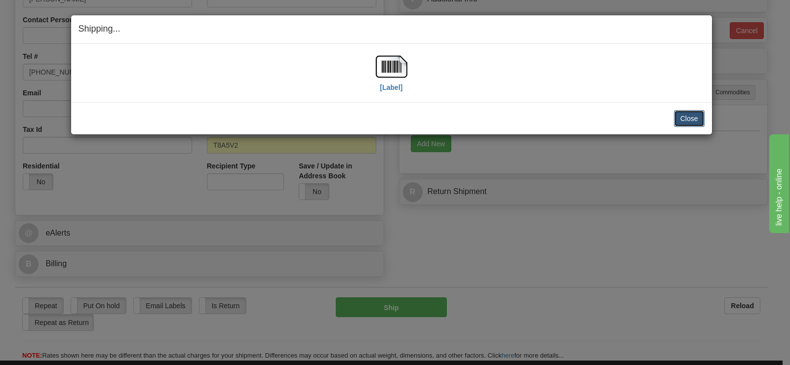
click at [684, 115] on button "Close" at bounding box center [689, 118] width 31 height 17
